Goal: Task Accomplishment & Management: Manage account settings

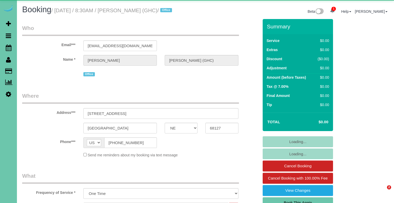
select select "NE"
select select "object:663"
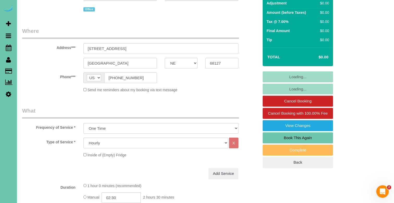
scroll to position [65, 0]
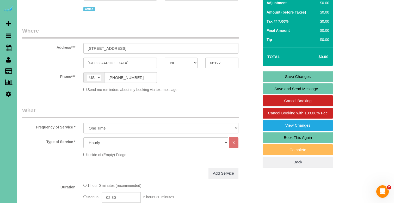
click at [288, 141] on link "Book This Again" at bounding box center [298, 137] width 70 height 11
select select "NE"
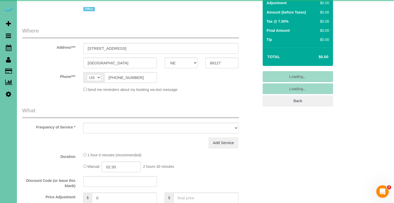
select select "string:fspay"
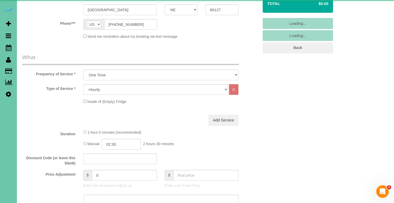
select select "object:1633"
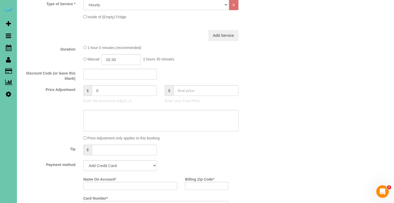
scroll to position [215, 0]
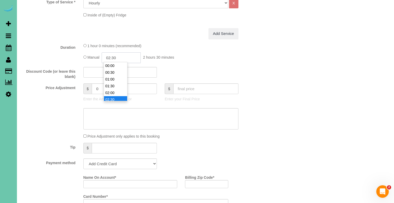
click at [135, 58] on input "02:30" at bounding box center [121, 57] width 39 height 11
type input "03:30"
click at [122, 86] on li "03:30" at bounding box center [115, 86] width 23 height 7
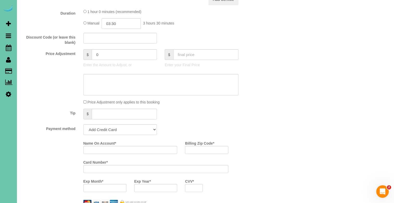
scroll to position [251, 0]
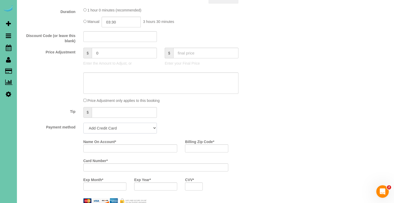
select select "string:check"
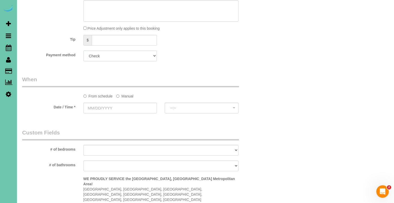
scroll to position [325, 0]
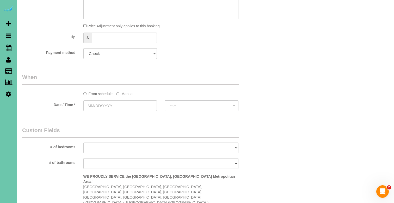
click at [128, 93] on label "Manual" at bounding box center [124, 92] width 17 height 7
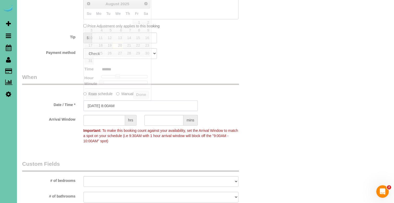
click at [126, 102] on input "[DATE] 8:00AM" at bounding box center [140, 105] width 114 height 11
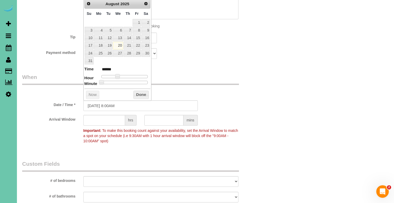
click at [129, 48] on td "21" at bounding box center [127, 46] width 9 height 8
click at [129, 45] on link "21" at bounding box center [128, 45] width 9 height 7
type input "[DATE] 9:00AM"
type input "******"
type input "[DATE] 10:00AM"
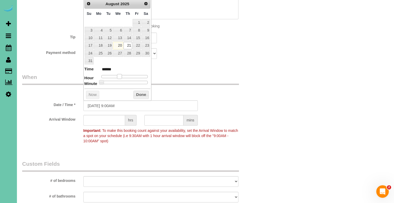
type input "*******"
type input "[DATE] 11:00AM"
type input "*******"
drag, startPoint x: 118, startPoint y: 74, endPoint x: 124, endPoint y: 74, distance: 5.7
click at [124, 74] on span at bounding box center [123, 76] width 5 height 5
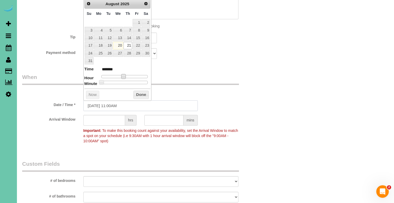
click at [118, 104] on input "[DATE] 11:00AM" at bounding box center [140, 105] width 114 height 11
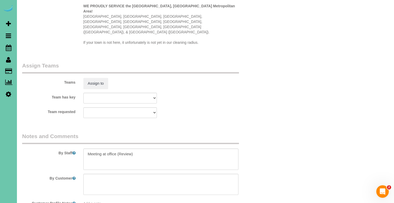
scroll to position [528, 0]
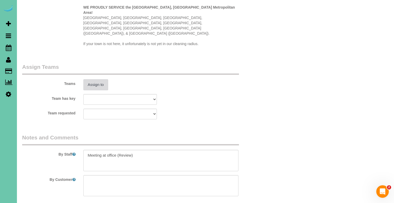
type input "[DATE] 11:30AM"
click at [93, 79] on button "Assign to" at bounding box center [95, 84] width 25 height 11
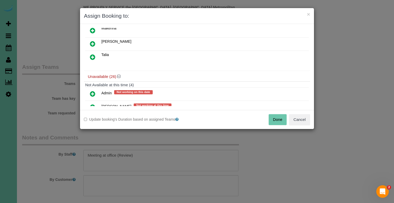
scroll to position [140, 0]
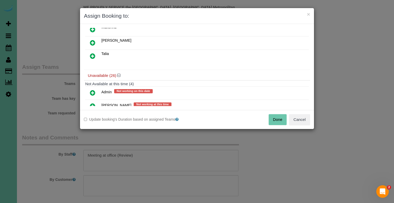
click at [90, 55] on link at bounding box center [93, 56] width 12 height 10
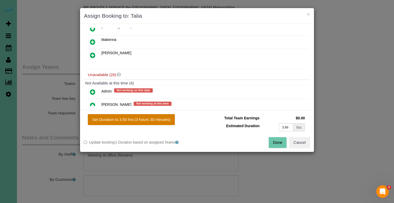
click at [118, 117] on button "Set Duration to 3.50 hrs (3 hours 30 minutes)" at bounding box center [131, 119] width 87 height 11
type input "3.50"
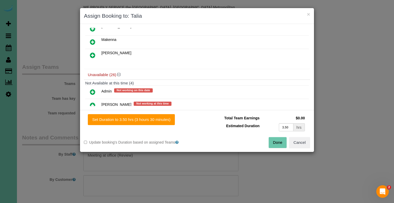
click at [280, 143] on button "Done" at bounding box center [278, 142] width 18 height 11
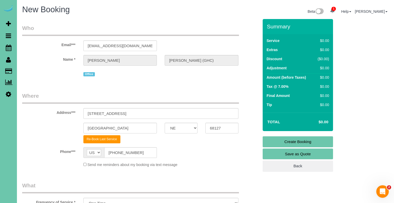
scroll to position [0, 0]
click at [280, 143] on link "Create Booking" at bounding box center [298, 141] width 70 height 11
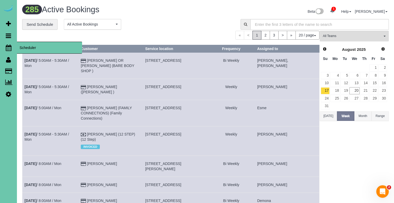
click at [11, 47] on icon at bounding box center [9, 48] width 6 height 6
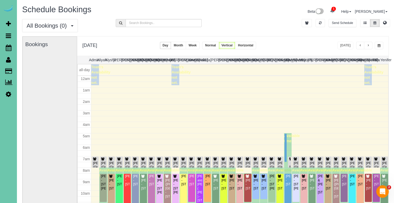
scroll to position [69, 0]
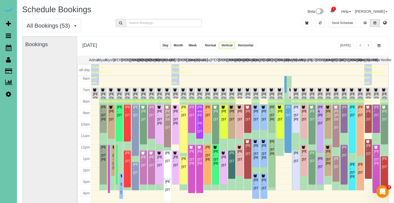
click at [369, 44] on button "button" at bounding box center [368, 46] width 8 height 8
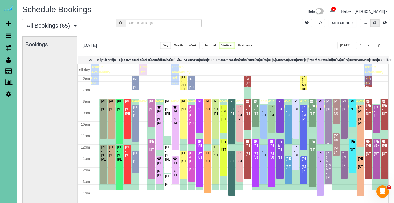
click at [328, 104] on div "[PERSON_NAME] - [STREET_ADDRESS]" at bounding box center [328, 106] width 5 height 12
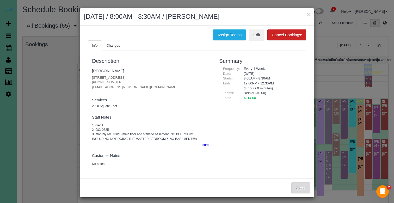
click at [302, 190] on button "Close" at bounding box center [301, 188] width 19 height 11
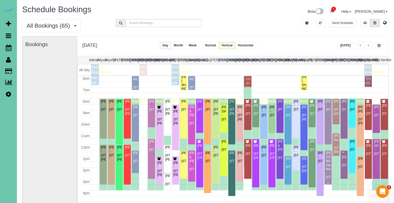
click at [328, 167] on div "[PERSON_NAME] (TECH MASTERS) (Tech Masters) - [STREET_ADDRESS]" at bounding box center [328, 165] width 5 height 28
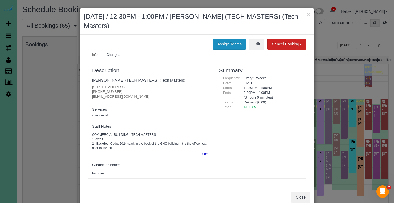
click at [226, 40] on button "Assign Teams" at bounding box center [229, 44] width 33 height 11
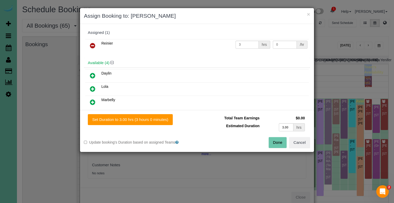
click at [94, 47] on icon at bounding box center [92, 46] width 5 height 6
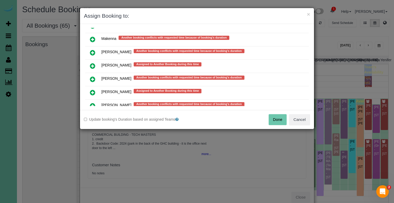
scroll to position [445, 0]
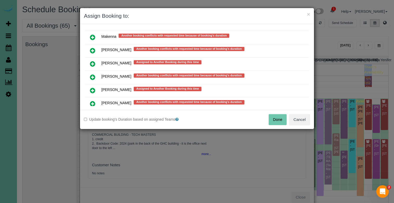
click at [92, 74] on icon at bounding box center [92, 77] width 5 height 6
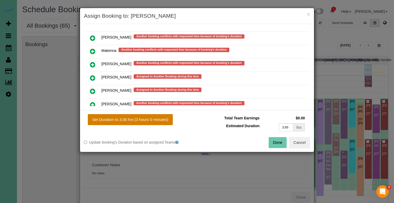
click at [96, 120] on button "Set Duration to 3.00 hrs (3 hours 0 minutes)" at bounding box center [130, 119] width 85 height 11
type input "3.00"
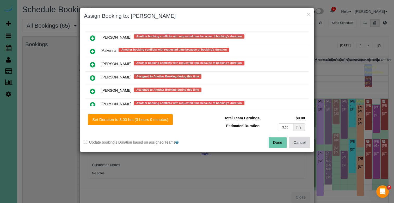
click at [307, 144] on button "Cancel" at bounding box center [299, 142] width 21 height 11
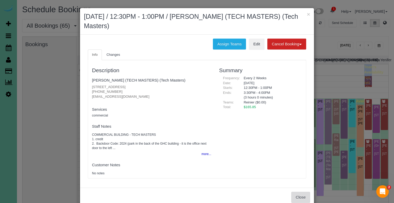
click at [294, 194] on button "Close" at bounding box center [301, 197] width 19 height 11
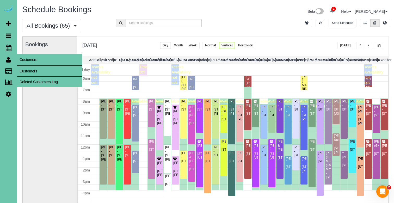
click at [34, 72] on link "Customers" at bounding box center [49, 71] width 65 height 10
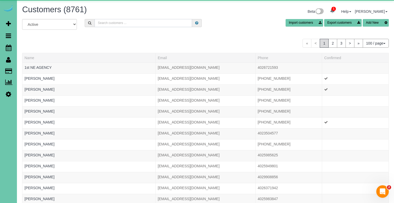
click at [105, 24] on input "text" at bounding box center [144, 23] width 98 height 8
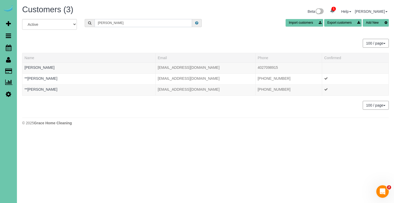
drag, startPoint x: 118, startPoint y: 23, endPoint x: 73, endPoint y: 23, distance: 45.6
click at [73, 23] on div "All Active Archived [PERSON_NAME] Import customers Export customers Add New" at bounding box center [205, 26] width 375 height 15
type input "J"
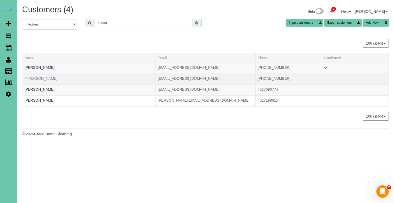
type input "aurora"
click at [45, 79] on link "**[PERSON_NAME]" at bounding box center [41, 78] width 33 height 4
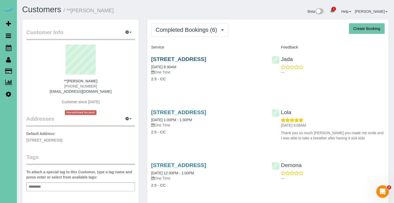
click at [176, 59] on link "[STREET_ADDRESS]" at bounding box center [178, 59] width 55 height 6
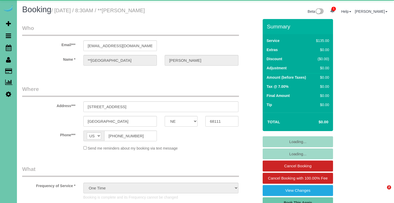
select select "NE"
select select "object:833"
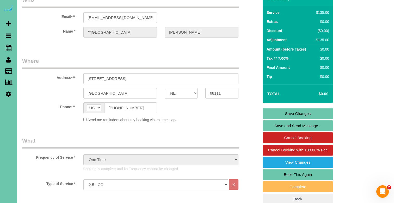
scroll to position [30, 0]
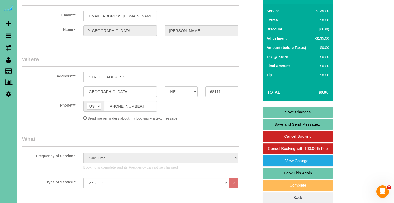
click at [278, 170] on link "Book This Again" at bounding box center [298, 173] width 70 height 11
select select "NE"
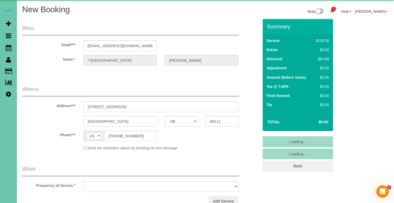
select select "string:fspay"
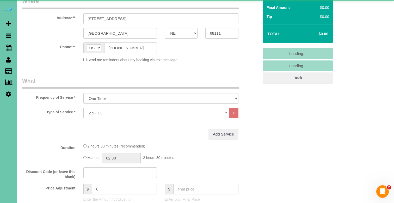
select select "object:1616"
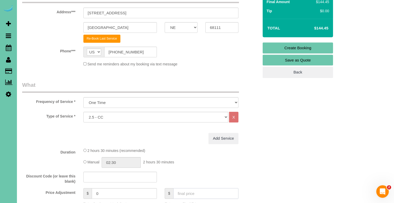
click at [188, 194] on input "text" at bounding box center [205, 193] width 65 height 11
type input "0"
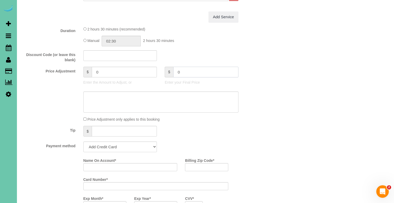
scroll to position [217, 0]
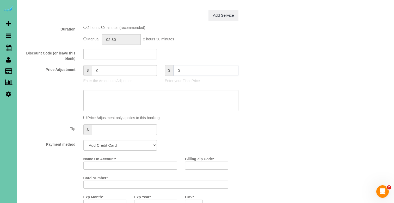
type input "-135"
select select "string:check"
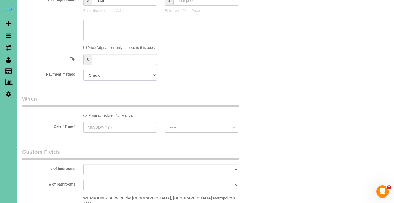
scroll to position [289, 0]
click at [123, 113] on label "Manual" at bounding box center [124, 113] width 17 height 7
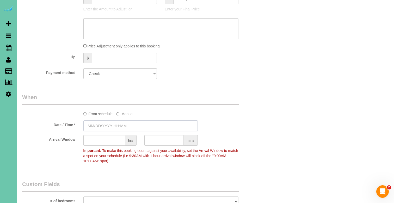
click at [118, 124] on input "text" at bounding box center [140, 125] width 114 height 11
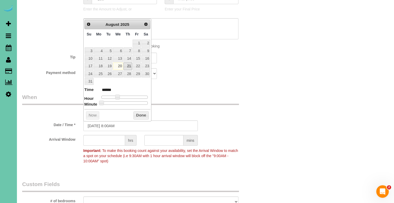
click at [132, 64] on link "21" at bounding box center [128, 66] width 9 height 7
type input "[DATE] 9:00AM"
type input "******"
type input "[DATE] 10:00AM"
type input "*******"
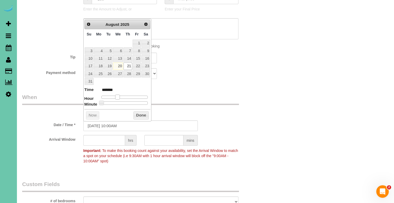
type input "[DATE] 11:00AM"
type input "*******"
type input "08/21/2025 12:00PM"
type input "*******"
type input "08/21/2025 1:00PM"
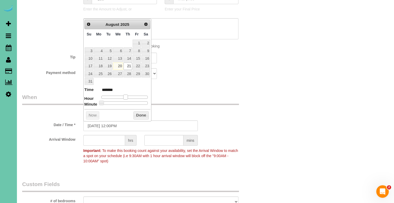
type input "******"
type input "08/21/2025 2:00PM"
type input "******"
drag, startPoint x: 117, startPoint y: 95, endPoint x: 129, endPoint y: 95, distance: 11.7
click at [129, 95] on span at bounding box center [129, 97] width 5 height 5
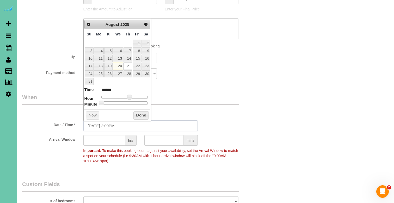
click at [114, 125] on input "08/21/2025 2:00PM" at bounding box center [140, 125] width 114 height 11
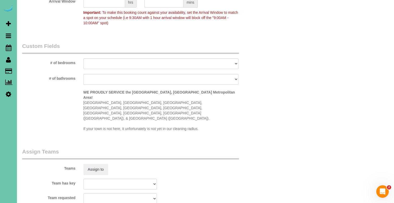
scroll to position [450, 0]
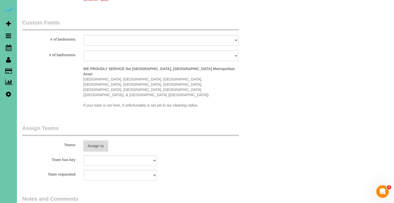
type input "08/21/2025 2:30PM"
click at [105, 141] on button "Assign to" at bounding box center [95, 146] width 25 height 11
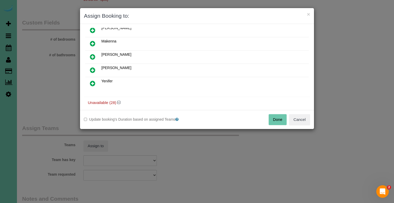
scroll to position [87, 0]
click at [91, 55] on icon at bounding box center [92, 56] width 5 height 6
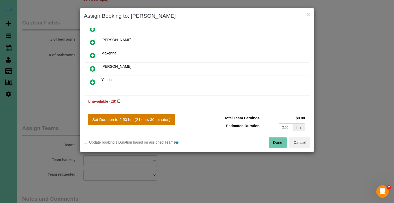
click at [106, 116] on button "Set Duration to 2.50 hrs (2 hours 30 minutes)" at bounding box center [131, 119] width 87 height 11
type input "2.50"
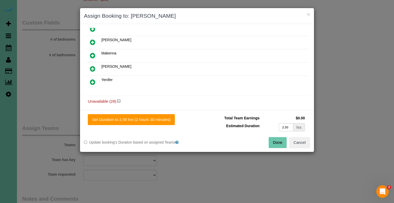
click at [276, 147] on button "Done" at bounding box center [278, 142] width 18 height 11
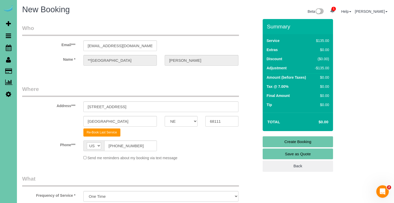
scroll to position [0, 0]
click at [276, 143] on link "Create Booking" at bounding box center [298, 141] width 70 height 11
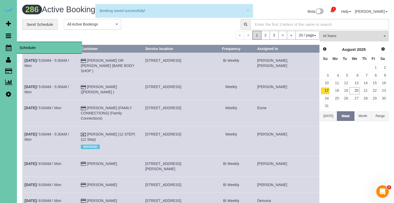
click at [7, 48] on icon at bounding box center [9, 48] width 6 height 6
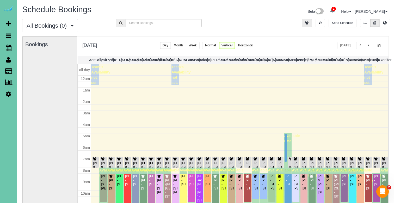
scroll to position [69, 0]
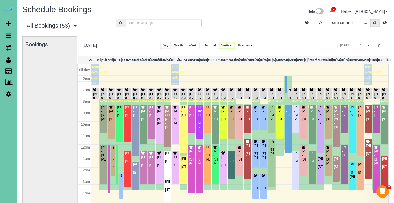
click at [365, 43] on button "button" at bounding box center [368, 46] width 8 height 8
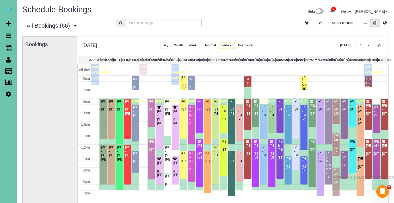
drag, startPoint x: 334, startPoint y: 183, endPoint x: 334, endPoint y: 177, distance: 5.5
click at [369, 44] on span "button" at bounding box center [368, 45] width 3 height 3
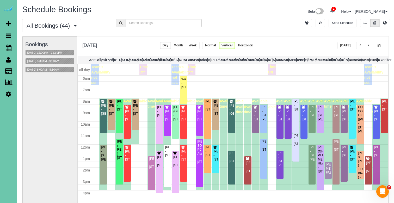
click at [42, 68] on button "08/22/2025 8:00AM - 8:30AM" at bounding box center [43, 69] width 35 height 5
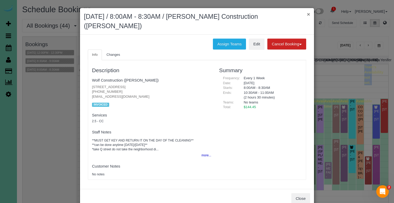
click at [309, 14] on button "×" at bounding box center [308, 13] width 3 height 5
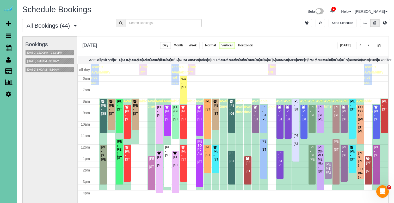
scroll to position [37, 0]
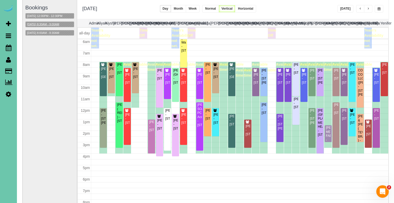
click at [39, 24] on button "08/22/2025 8:30AM - 9:00AM" at bounding box center [43, 24] width 35 height 5
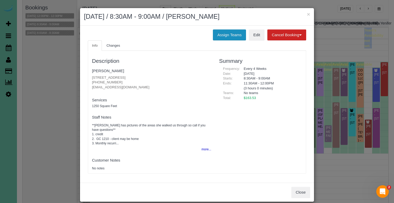
click at [236, 36] on button "Assign Teams" at bounding box center [229, 34] width 33 height 11
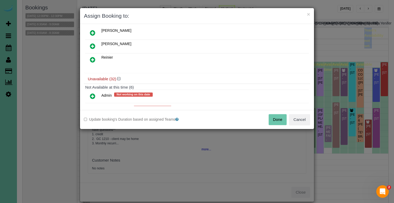
scroll to position [57, 0]
click at [91, 56] on icon at bounding box center [92, 59] width 5 height 6
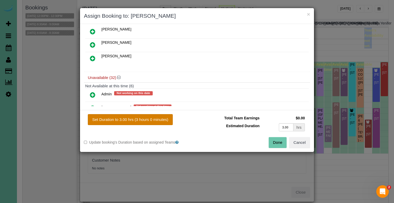
click at [116, 118] on button "Set Duration to 3.00 hrs (3 hours 0 minutes)" at bounding box center [130, 119] width 85 height 11
type input "3.00"
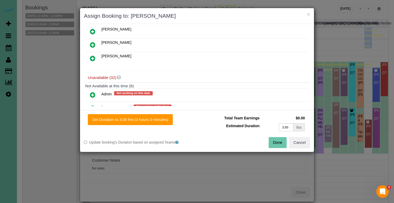
click at [283, 145] on button "Done" at bounding box center [278, 142] width 18 height 11
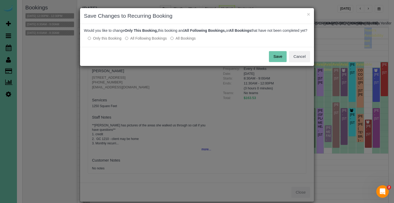
click at [164, 41] on label "All Following Bookings" at bounding box center [146, 38] width 42 height 5
click at [285, 60] on button "Save" at bounding box center [278, 56] width 18 height 11
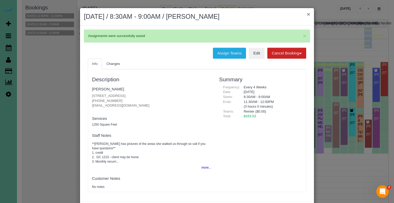
click at [309, 14] on button "×" at bounding box center [308, 13] width 3 height 5
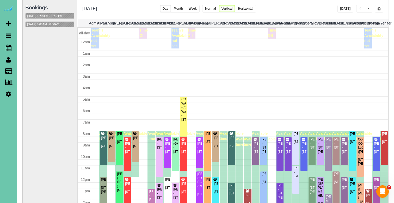
scroll to position [69, 0]
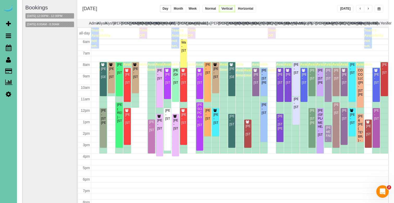
click at [379, 12] on button "button" at bounding box center [379, 9] width 9 height 8
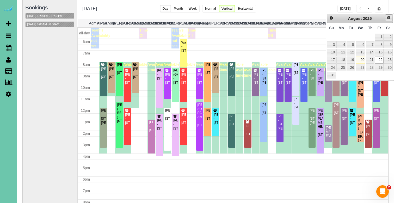
click at [389, 18] on span "Next" at bounding box center [389, 18] width 4 height 4
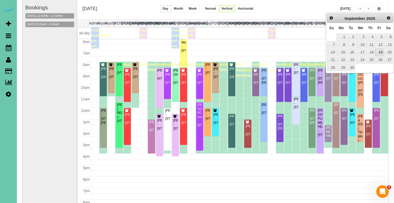
click at [377, 50] on link "19" at bounding box center [379, 52] width 8 height 7
type input "**********"
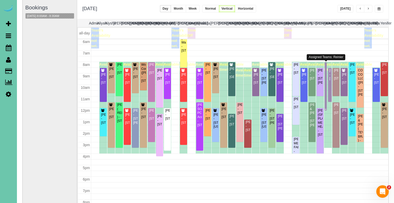
click at [327, 67] on div at bounding box center [326, 86] width 2 height 48
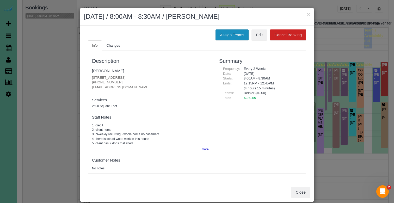
click at [240, 33] on button "Assign Teams" at bounding box center [232, 34] width 33 height 11
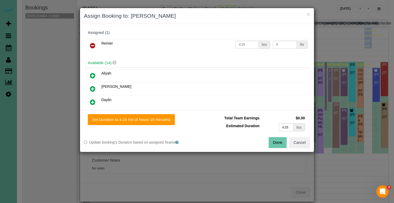
click at [94, 45] on icon at bounding box center [92, 46] width 5 height 6
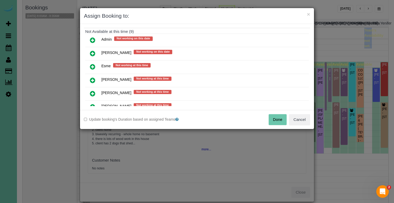
scroll to position [250, 0]
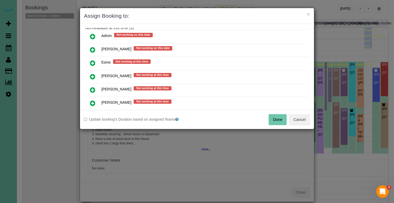
click at [92, 87] on icon at bounding box center [92, 90] width 5 height 6
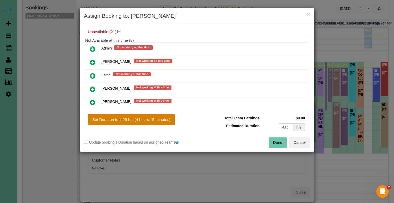
click at [105, 119] on button "Set Duration to 4.25 hrs (4 hours 15 minutes)" at bounding box center [131, 119] width 87 height 11
type input "4.25"
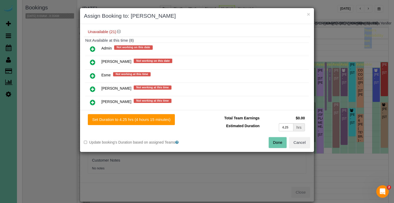
click at [279, 143] on button "Done" at bounding box center [278, 142] width 18 height 11
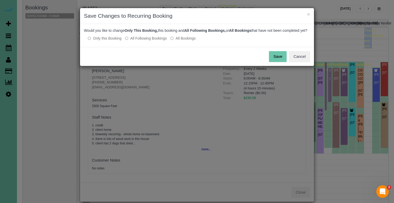
click at [156, 41] on label "All Following Bookings" at bounding box center [146, 38] width 42 height 5
click at [280, 60] on button "Save" at bounding box center [278, 56] width 18 height 11
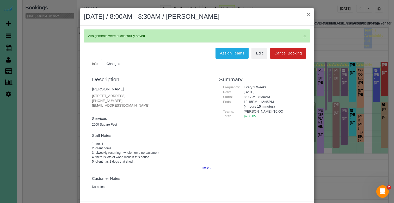
click at [307, 15] on button "×" at bounding box center [308, 13] width 3 height 5
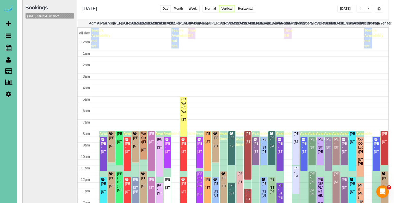
scroll to position [69, 0]
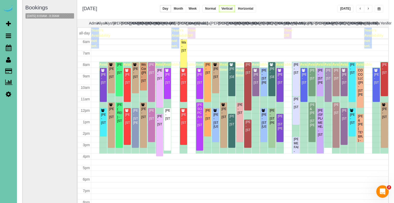
click at [381, 9] on button "button" at bounding box center [379, 9] width 9 height 8
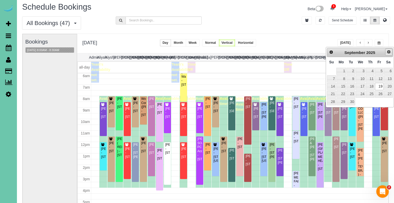
scroll to position [0, 0]
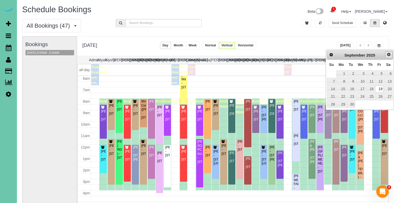
click at [387, 54] on span "Next" at bounding box center [389, 54] width 4 height 4
click at [379, 71] on link "3" at bounding box center [379, 73] width 8 height 7
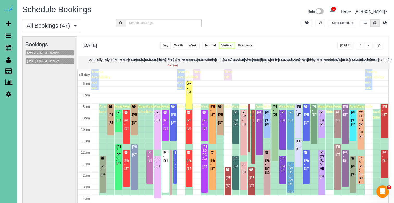
scroll to position [69, 0]
click at [378, 43] on button "button" at bounding box center [379, 46] width 9 height 8
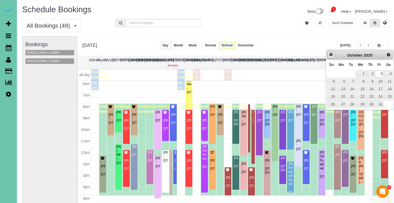
click at [330, 57] on link "Prev" at bounding box center [331, 54] width 7 height 7
click at [330, 55] on span "Prev" at bounding box center [331, 54] width 4 height 4
click at [381, 98] on link "22" at bounding box center [379, 96] width 8 height 7
type input "**********"
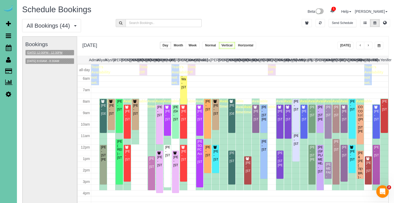
click at [57, 51] on button "08/22/2025 12:00PM - 12:30PM" at bounding box center [45, 52] width 39 height 5
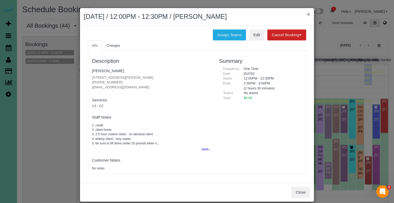
click at [307, 13] on button "×" at bounding box center [308, 13] width 3 height 5
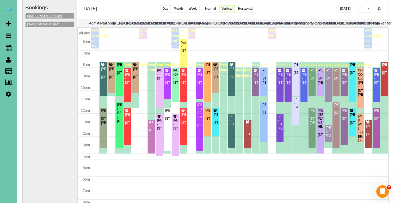
click at [39, 16] on button "08/22/2025 12:00PM - 12:30PM" at bounding box center [45, 15] width 39 height 5
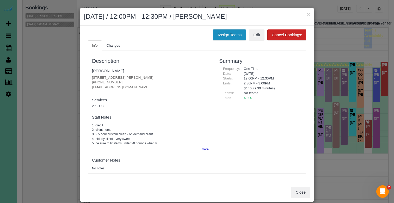
click at [236, 34] on button "Assign Teams" at bounding box center [229, 34] width 33 height 11
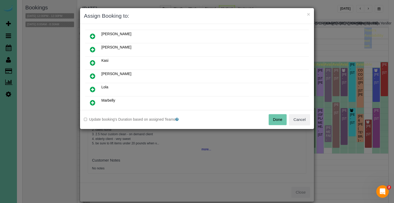
scroll to position [83, 0]
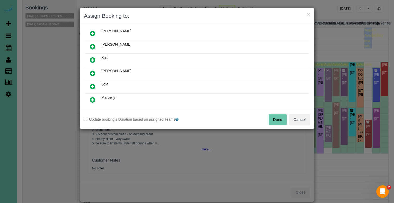
click at [93, 60] on icon at bounding box center [92, 60] width 5 height 6
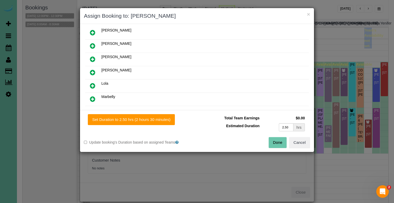
click at [117, 126] on div "Set Duration to 2.50 hrs (2 hours 30 minutes) Total Team Earnings $0.00 Estimat…" at bounding box center [197, 131] width 234 height 42
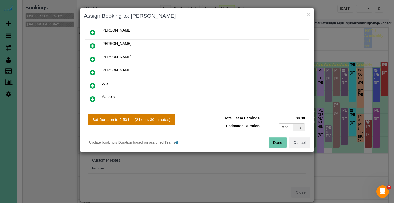
click at [117, 123] on button "Set Duration to 2.50 hrs (2 hours 30 minutes)" at bounding box center [131, 119] width 87 height 11
type input "2.50"
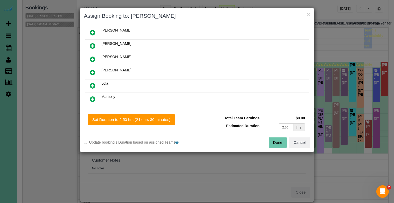
click at [274, 139] on button "Done" at bounding box center [278, 142] width 18 height 11
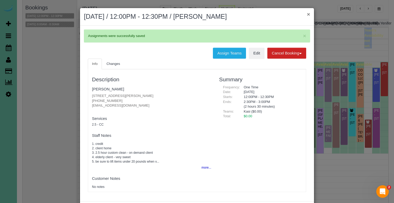
click at [308, 14] on button "×" at bounding box center [308, 13] width 3 height 5
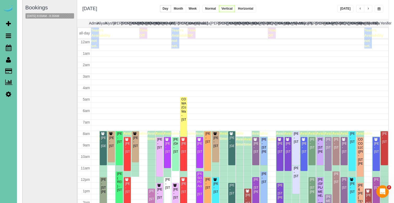
scroll to position [69, 0]
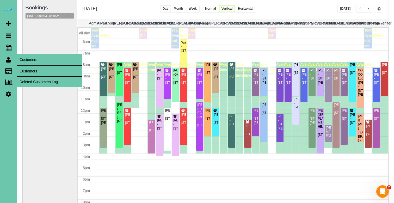
click at [25, 72] on link "Customers" at bounding box center [49, 71] width 65 height 10
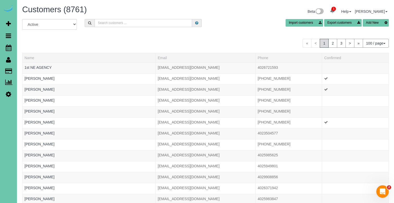
click at [112, 22] on input "text" at bounding box center [144, 23] width 98 height 8
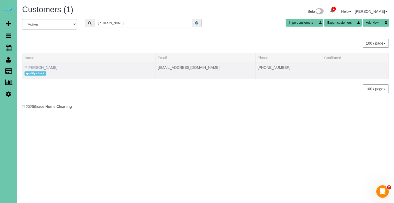
type input "Samantha t"
click at [54, 68] on link "**Samantha Timmons" at bounding box center [41, 67] width 33 height 4
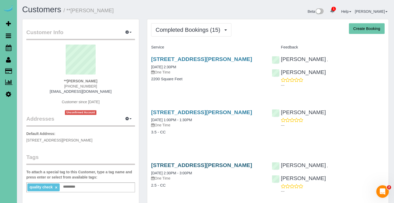
click at [163, 162] on link "16156 Wakeley Street, Omaha, NE 68118" at bounding box center [201, 165] width 101 height 6
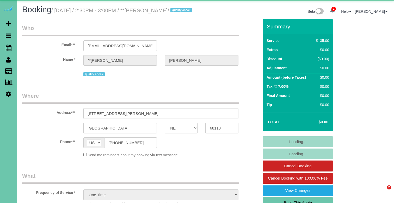
select select "NE"
select select "object:918"
select select "number:36"
select select "number:42"
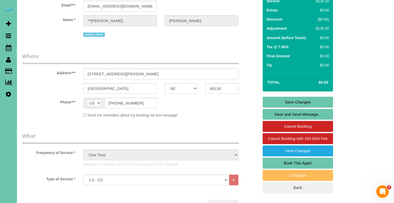
scroll to position [40, 0]
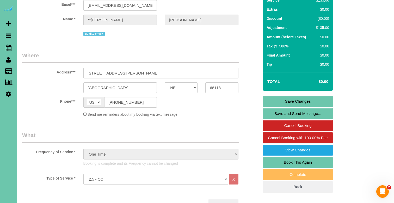
click at [280, 168] on link "Book This Again" at bounding box center [298, 162] width 70 height 11
select select "NE"
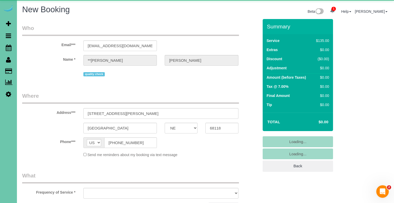
select select "string:fspay"
select select "object:1630"
select select "number:36"
select select "number:42"
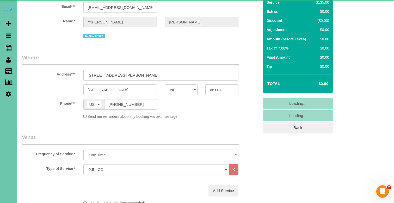
select select "object:1634"
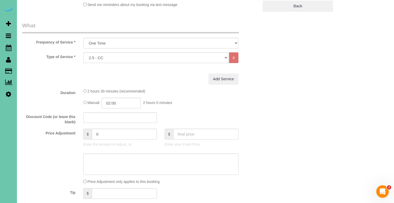
scroll to position [161, 0]
click at [216, 136] on input "text" at bounding box center [205, 133] width 65 height 11
type input "0"
type input "-135"
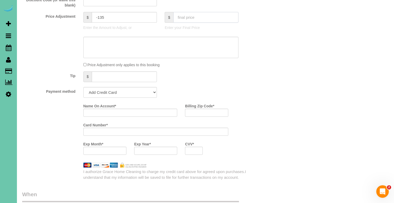
scroll to position [284, 0]
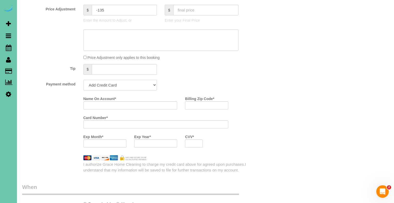
select select "string:check"
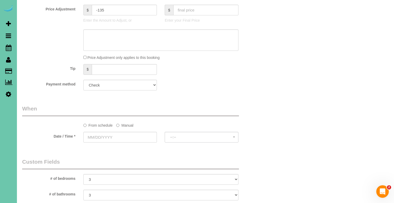
click at [128, 124] on label "Manual" at bounding box center [124, 124] width 17 height 7
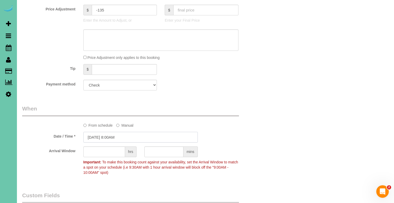
click at [124, 134] on input "[DATE] 8:00AM" at bounding box center [140, 137] width 114 height 11
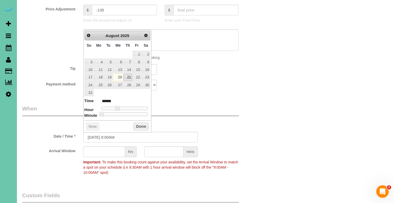
click at [128, 75] on link "21" at bounding box center [128, 77] width 9 height 7
type input "[DATE] 9:00AM"
type input "******"
type input "[DATE] 10:00AM"
type input "*******"
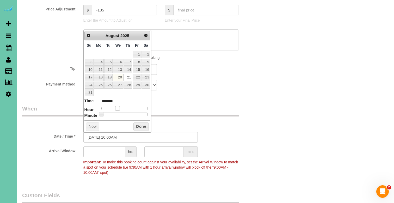
type input "[DATE] 11:00AM"
type input "*******"
type input "[DATE] 12:00PM"
type input "*******"
type input "[DATE] 1:00PM"
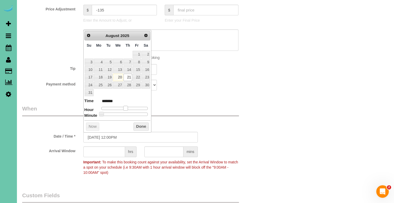
type input "******"
type input "[DATE] 2:00PM"
type input "******"
drag, startPoint x: 117, startPoint y: 105, endPoint x: 128, endPoint y: 106, distance: 11.8
click at [128, 106] on span at bounding box center [129, 108] width 5 height 5
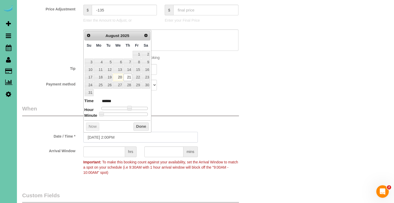
click at [115, 137] on input "08/21/2025 2:00PM" at bounding box center [140, 137] width 114 height 11
type input "08/21/2025 2:30PM"
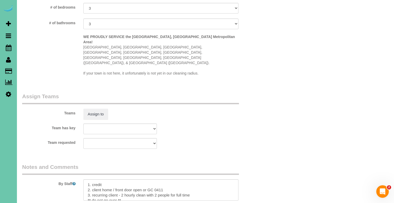
scroll to position [492, 0]
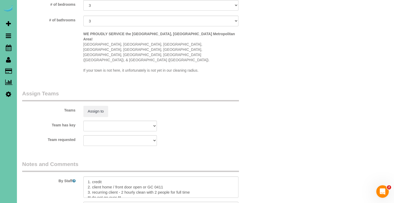
type input "30"
drag, startPoint x: 194, startPoint y: 175, endPoint x: 138, endPoint y: 175, distance: 56.1
click at [138, 177] on textarea at bounding box center [160, 187] width 155 height 21
click at [124, 177] on textarea at bounding box center [160, 187] width 155 height 21
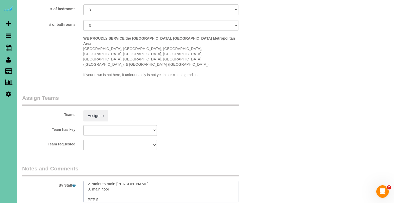
scroll to position [49, 0]
click at [96, 181] on textarea at bounding box center [160, 191] width 155 height 21
type textarea "1. credit 2. client home / front door open or GC 0411 3. recurring client - 2.5…"
click at [93, 110] on button "Assign to" at bounding box center [95, 115] width 25 height 11
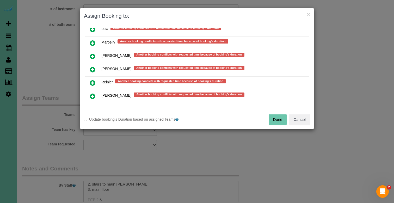
scroll to position [439, 0]
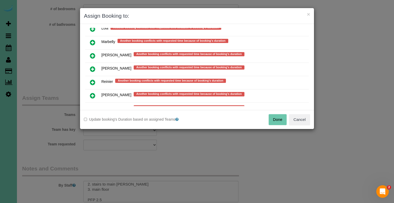
click at [93, 93] on icon at bounding box center [92, 96] width 5 height 6
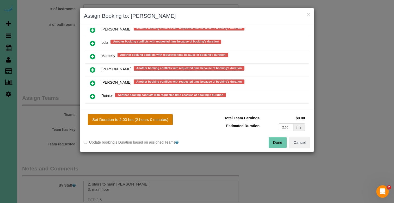
click at [95, 116] on button "Set Duration to 2.00 hrs (2 hours 0 minutes)" at bounding box center [130, 119] width 85 height 11
type input "2.00"
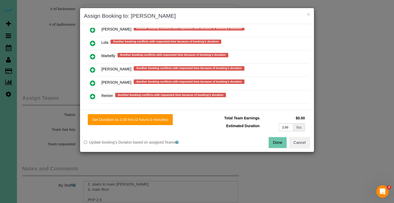
click at [278, 143] on button "Done" at bounding box center [278, 142] width 18 height 11
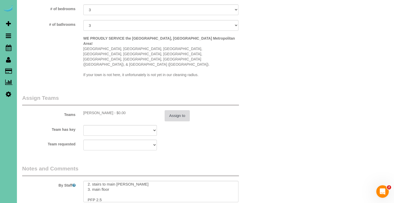
click at [178, 110] on button "Assign to" at bounding box center [177, 115] width 25 height 11
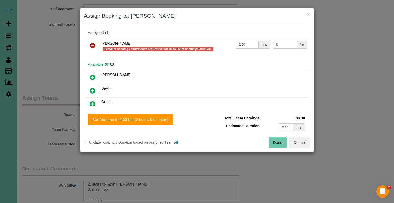
click at [289, 127] on input "2.00" at bounding box center [286, 127] width 15 height 8
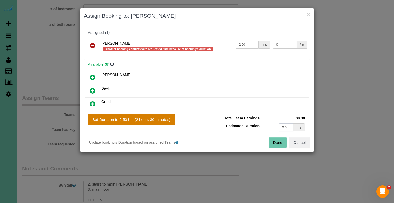
type input "2.5"
click at [165, 120] on button "Set Duration to 2.50 hrs (2 hours 30 minutes)" at bounding box center [131, 119] width 87 height 11
type input "2.50"
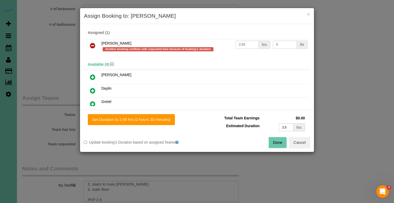
click at [280, 144] on button "Done" at bounding box center [278, 142] width 18 height 11
type input "02:30"
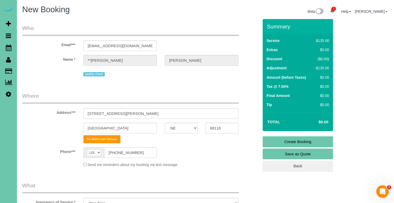
scroll to position [0, 0]
click at [286, 139] on link "Create Booking" at bounding box center [298, 141] width 70 height 11
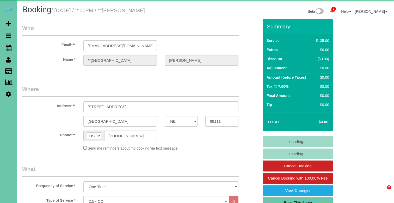
select select "NE"
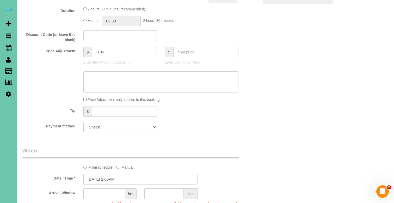
scroll to position [264, 0]
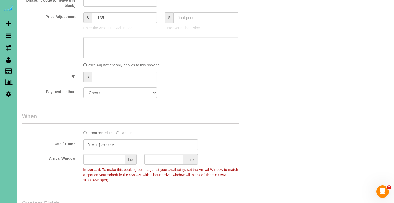
click at [138, 150] on sui-booking-spot "From schedule Manual Date / Time * 08/21/2025 2:00PM Arrival Window hrs mins Im…" at bounding box center [140, 148] width 237 height 73
click at [140, 147] on input "[DATE] 2:00PM" at bounding box center [140, 145] width 114 height 11
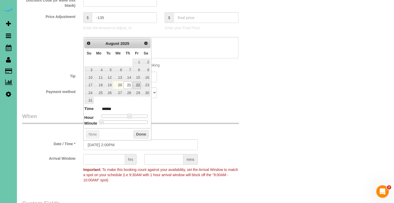
click at [138, 82] on link "22" at bounding box center [137, 85] width 8 height 7
type input "08/22/2025 2:00PM"
click at [138, 135] on button "Done" at bounding box center [141, 134] width 15 height 8
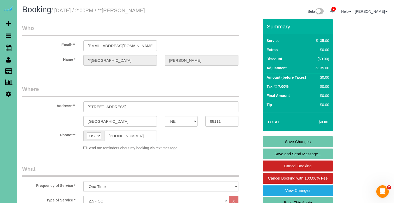
scroll to position [0, 0]
click at [287, 138] on link "Save Changes" at bounding box center [298, 141] width 70 height 11
